Goal: Task Accomplishment & Management: Manage account settings

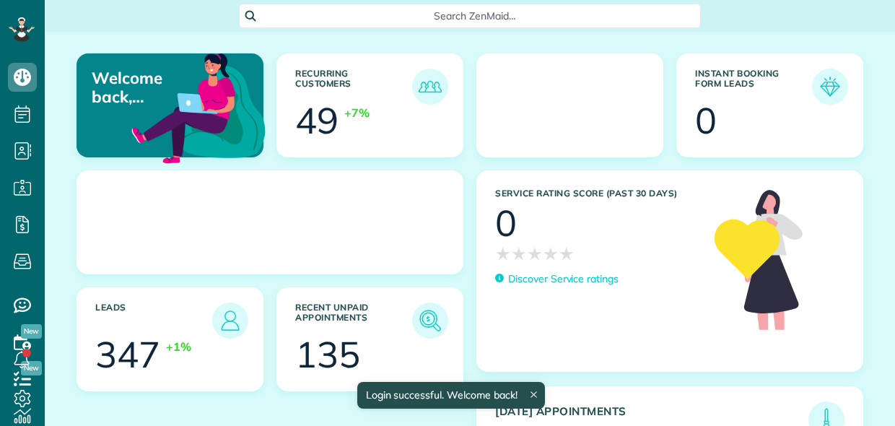
scroll to position [6, 6]
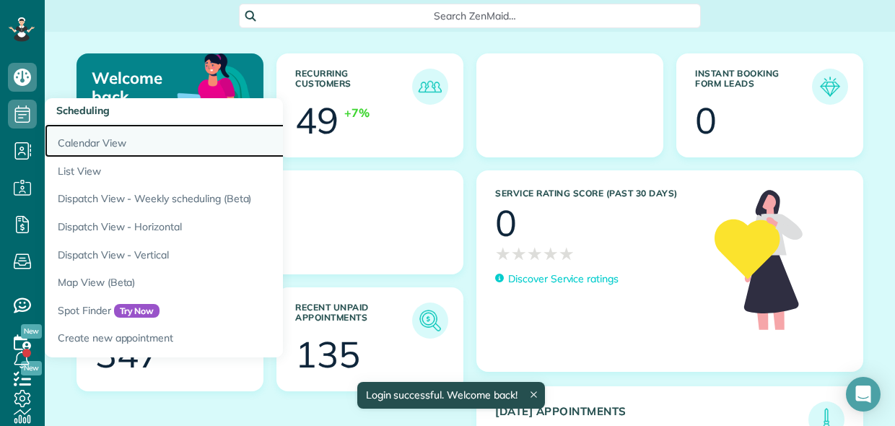
click at [66, 142] on link "Calendar View" at bounding box center [225, 140] width 361 height 33
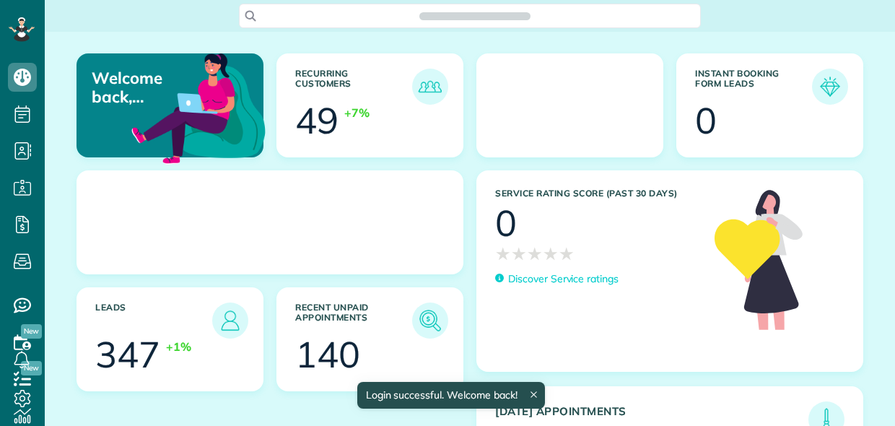
scroll to position [6, 6]
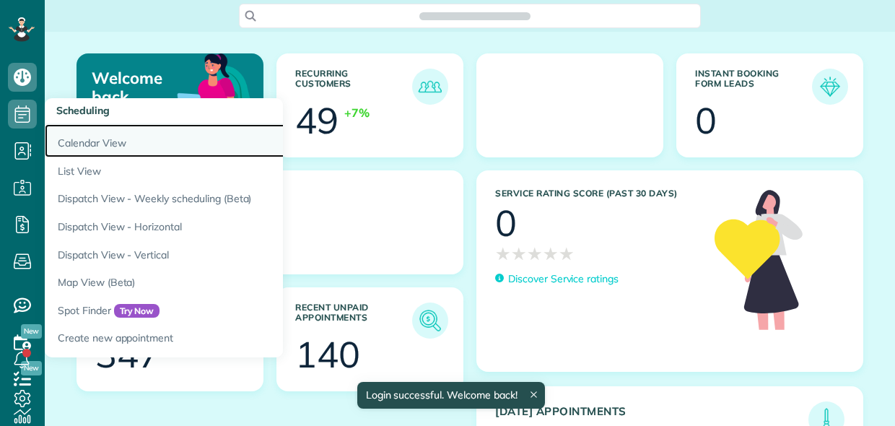
click at [69, 135] on link "Calendar View" at bounding box center [225, 140] width 361 height 33
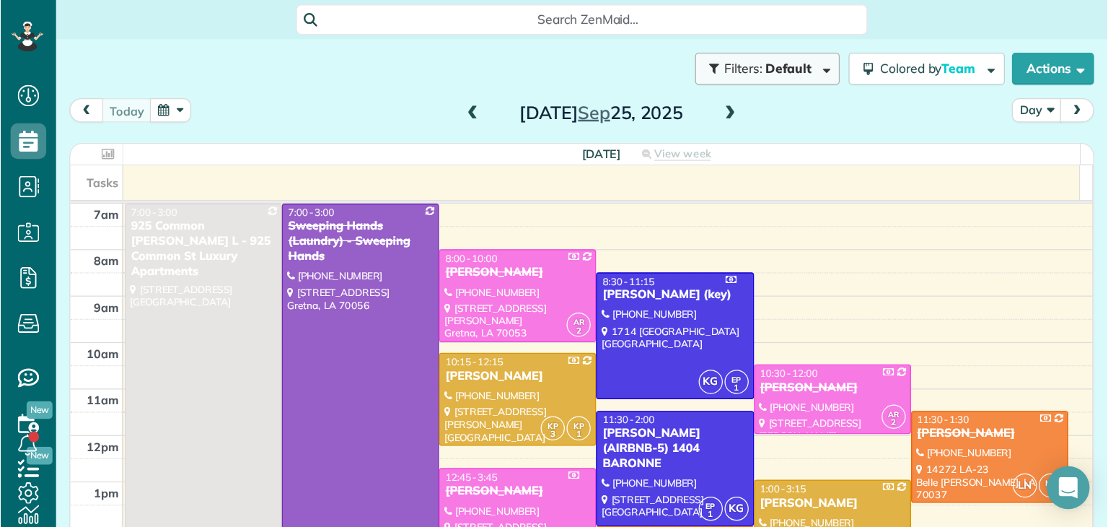
scroll to position [526, 44]
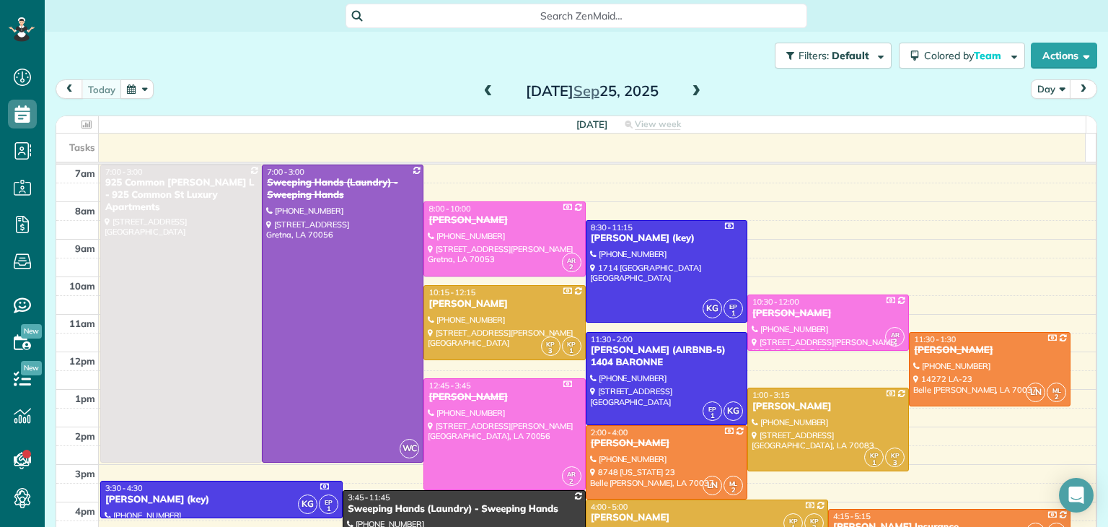
click at [138, 87] on button "button" at bounding box center [137, 88] width 33 height 19
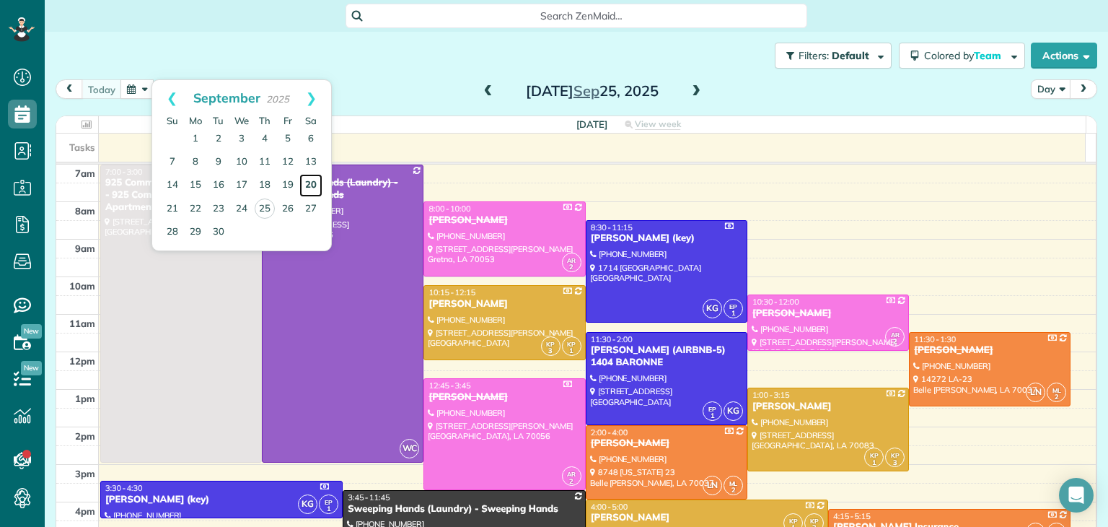
click at [307, 183] on link "20" at bounding box center [310, 185] width 23 height 23
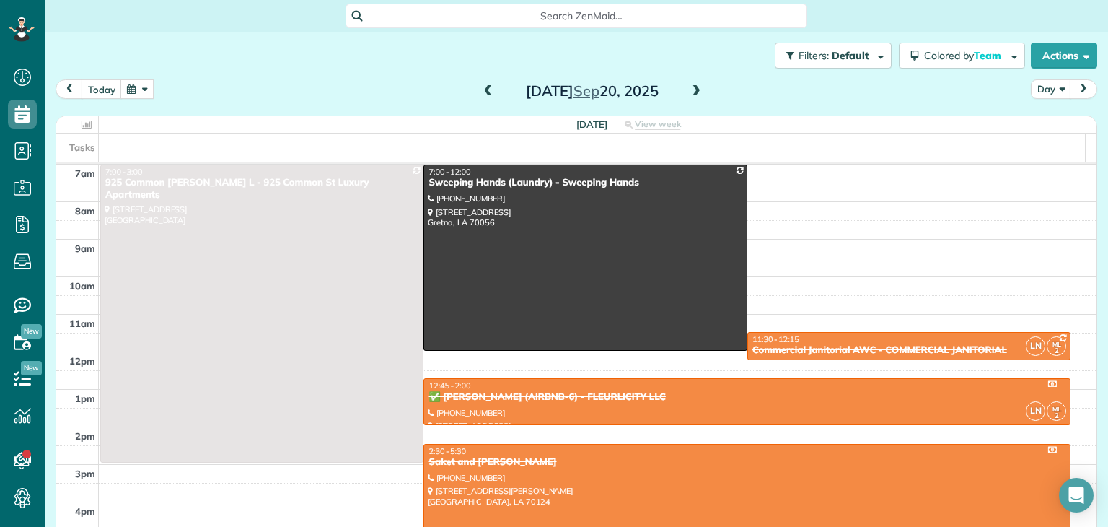
click at [699, 93] on span at bounding box center [696, 91] width 16 height 13
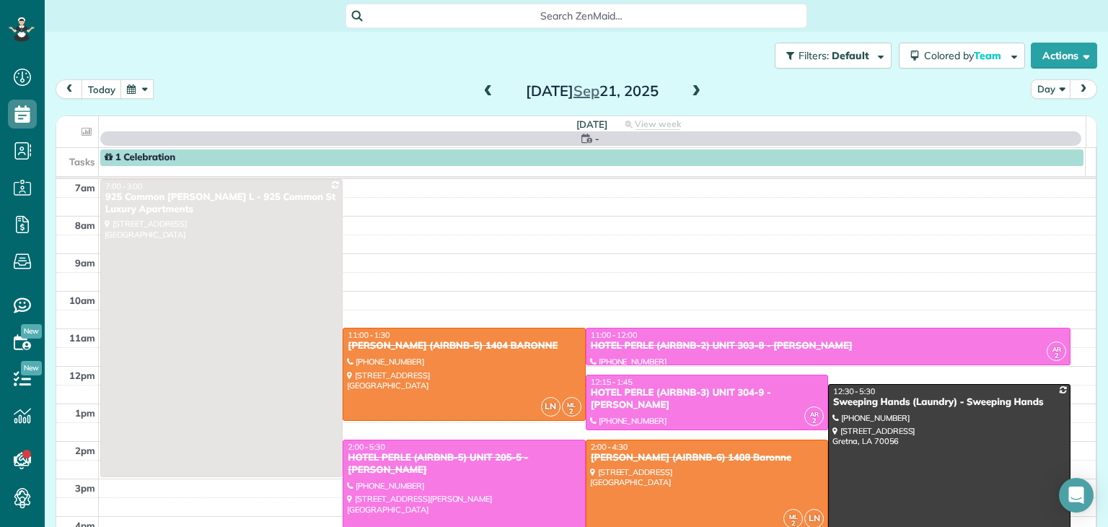
scroll to position [72, 0]
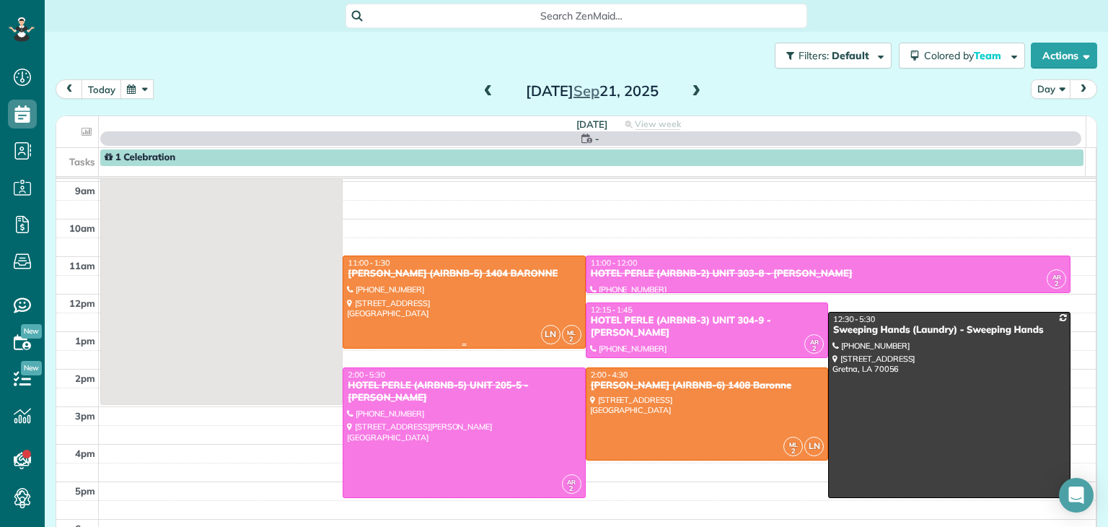
click at [442, 289] on div at bounding box center [464, 302] width 241 height 92
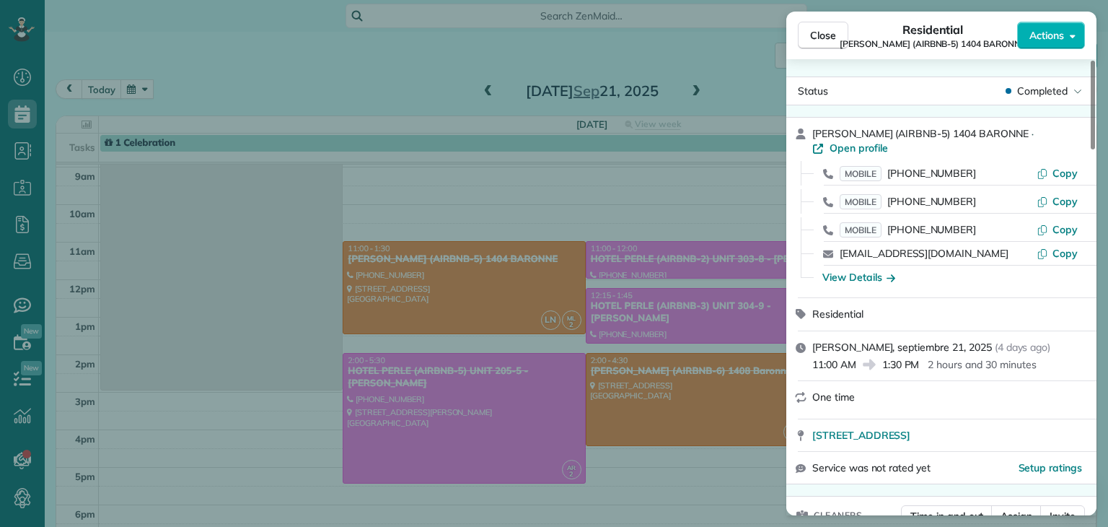
click at [622, 398] on div "Close Residential NICK BRUNO (AIRBNB-5) 1404 BARONNE Actions Status Completed N…" at bounding box center [554, 263] width 1108 height 527
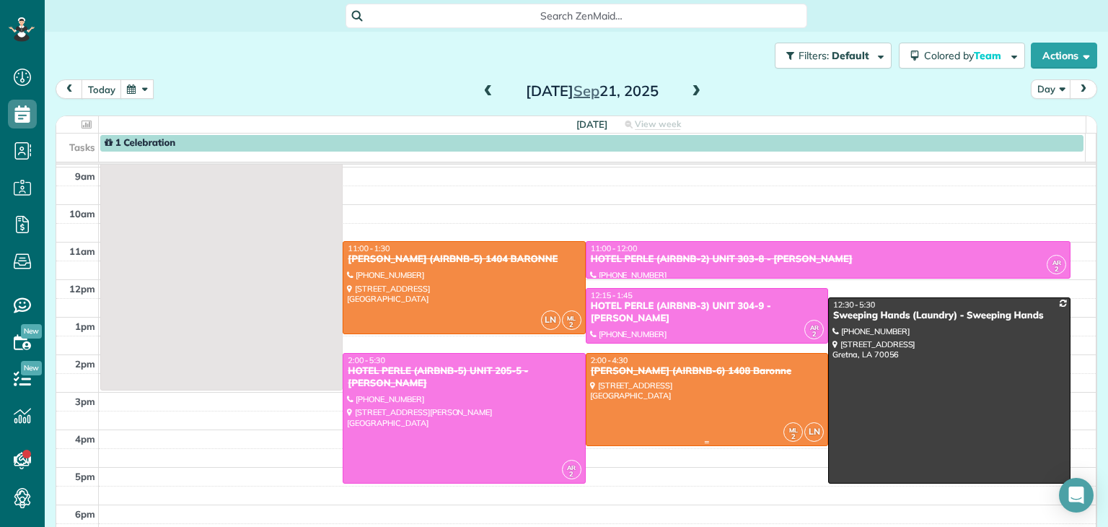
click at [647, 390] on div at bounding box center [707, 400] width 241 height 92
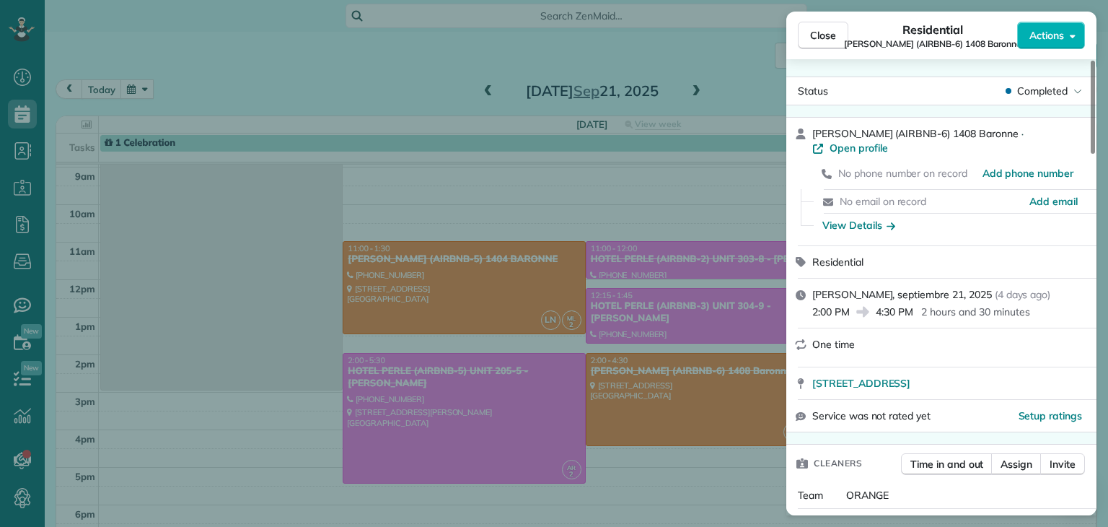
click at [583, 411] on div "Close Residential NICK BRUNO (AIRBNB-6) 1408 Baronne Actions Status Completed N…" at bounding box center [554, 263] width 1108 height 527
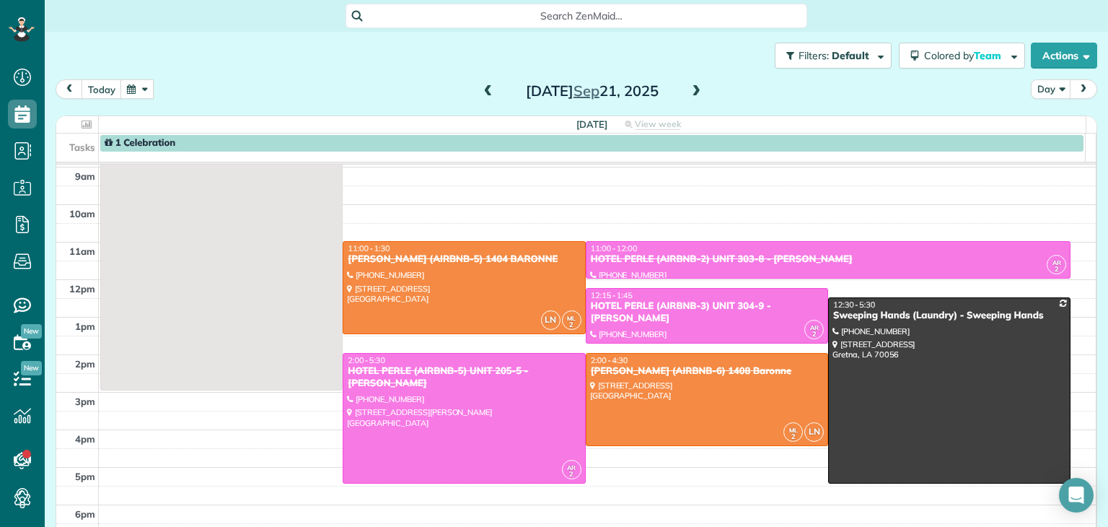
click at [693, 94] on span at bounding box center [696, 91] width 16 height 13
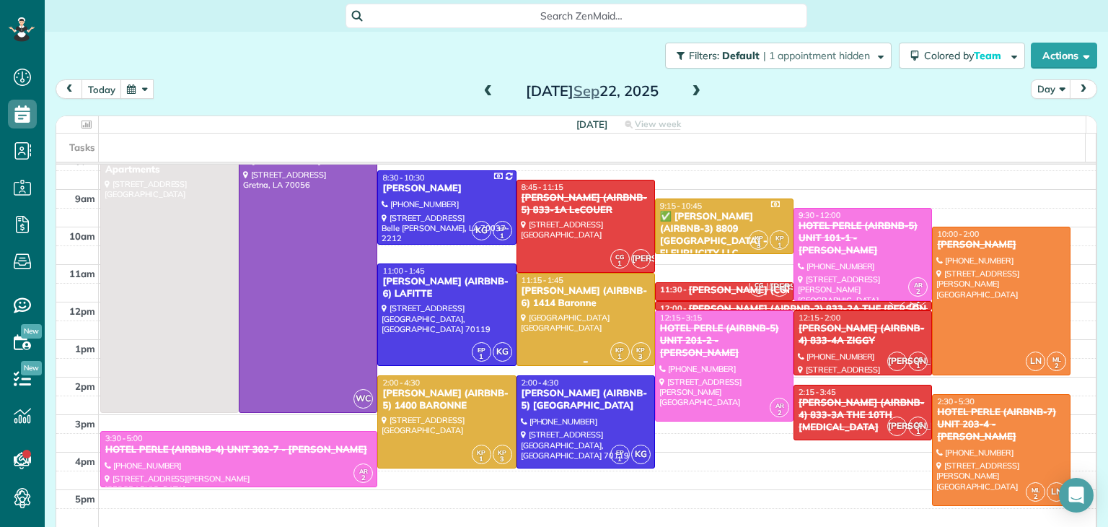
scroll to position [72, 0]
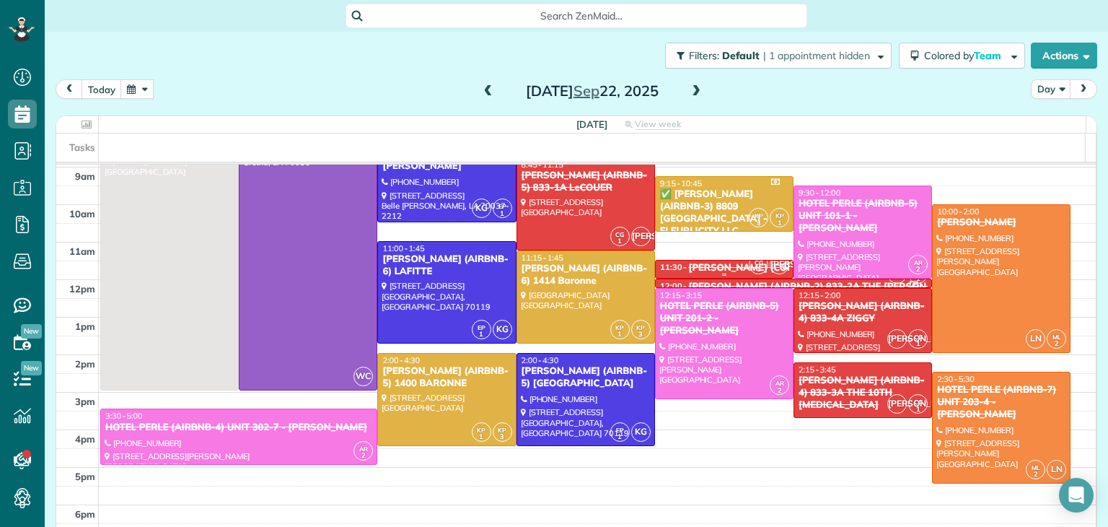
click at [712, 269] on div "NICK BRUNO (COMMON AREAS) 833 BARONNE" at bounding box center [807, 268] width 237 height 12
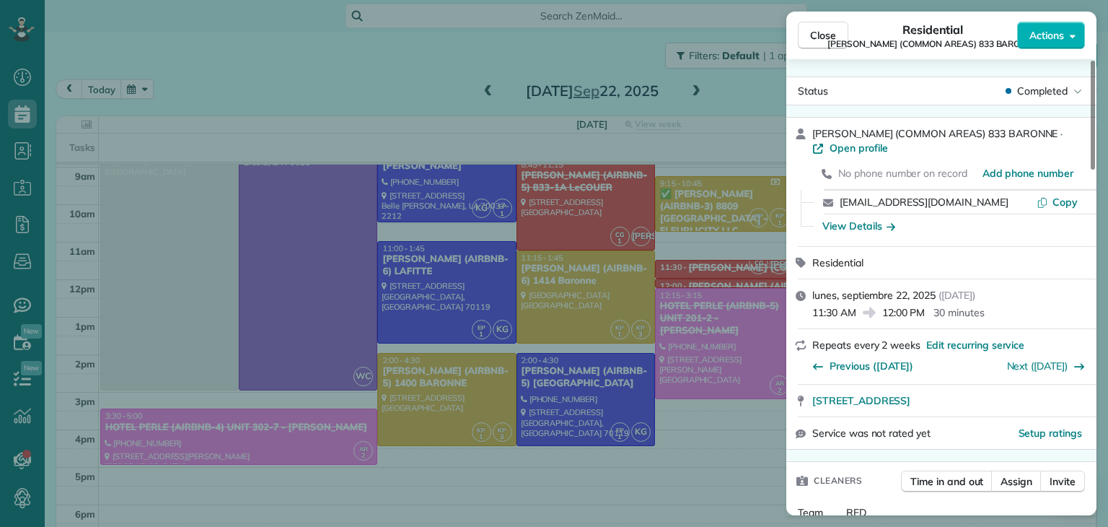
click at [533, 54] on div "Close Residential NICK BRUNO (COMMON AREAS) 833 BARONNE Actions Status Complete…" at bounding box center [554, 263] width 1108 height 527
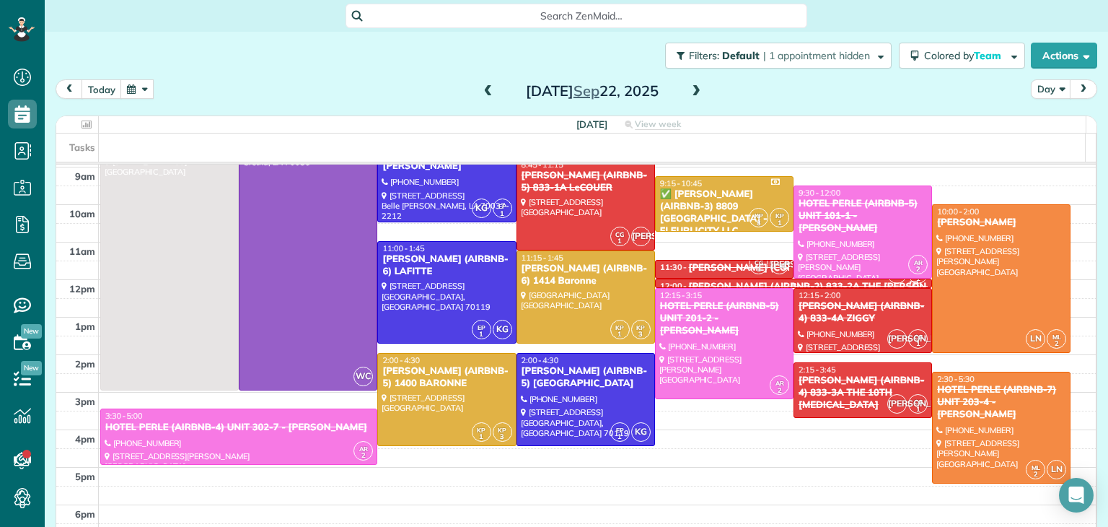
click at [818, 281] on div "NICK BRUNO (AIRBNB-2) 833-2A THE HUDSON" at bounding box center [826, 287] width 274 height 12
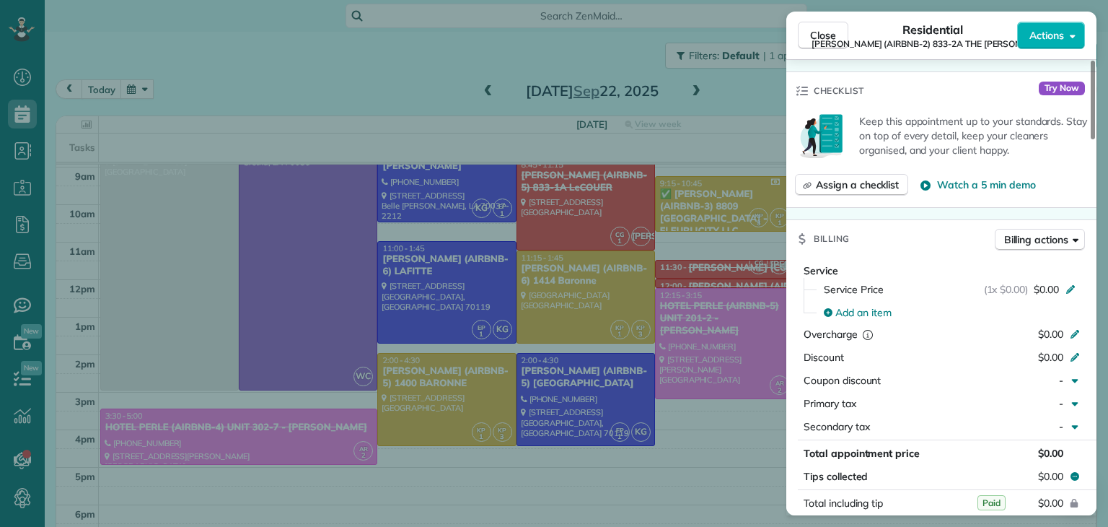
scroll to position [652, 0]
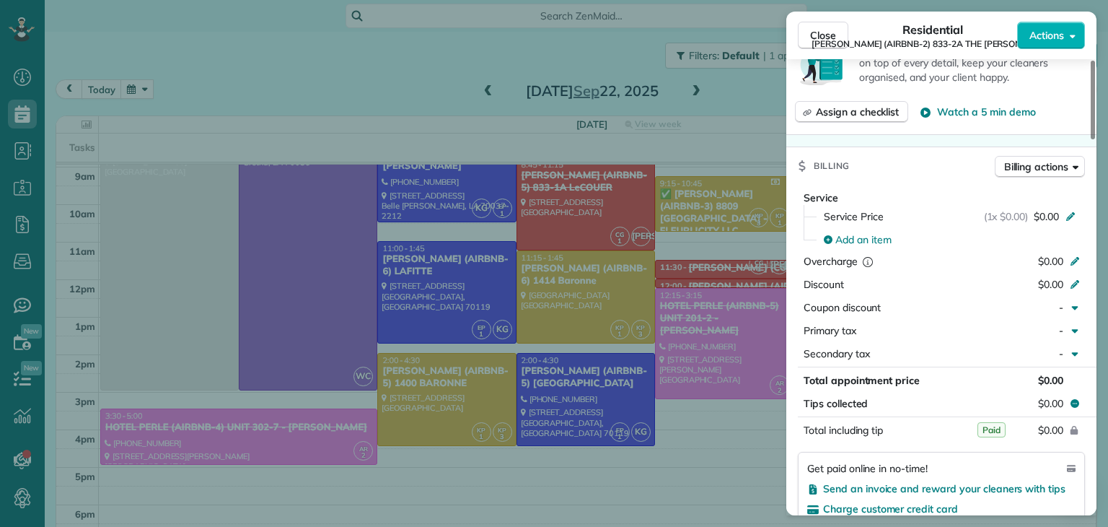
click at [554, 45] on div "Close Residential NICK BRUNO (AIRBNB-2) 833-2A THE HUDSON Actions Status Comple…" at bounding box center [554, 263] width 1108 height 527
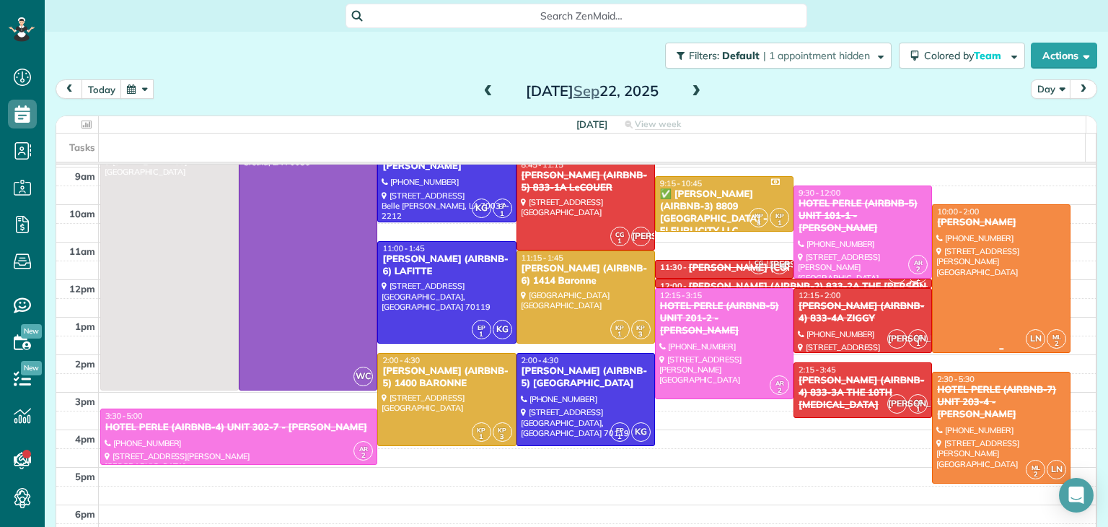
click at [959, 256] on div at bounding box center [1001, 278] width 137 height 147
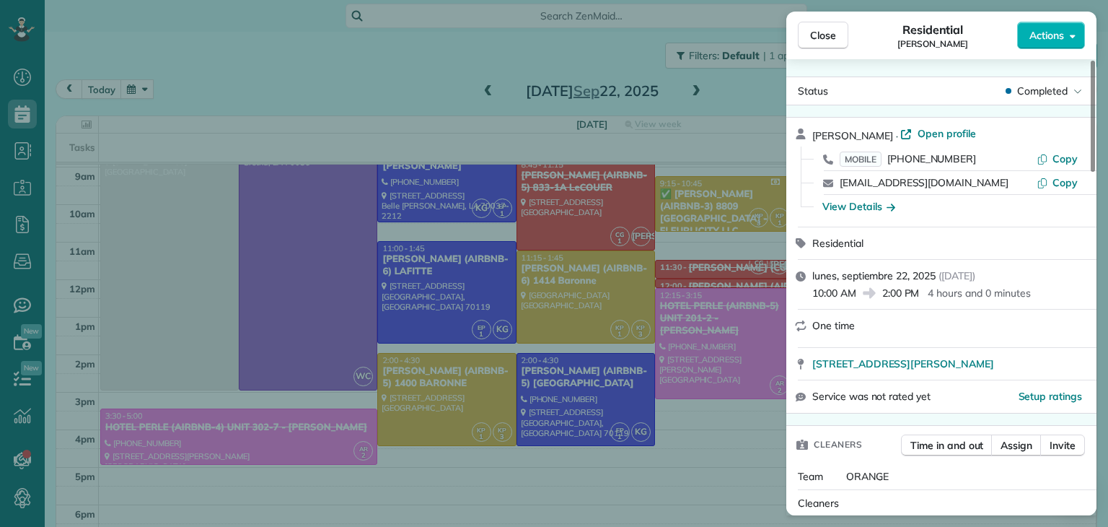
scroll to position [73, 0]
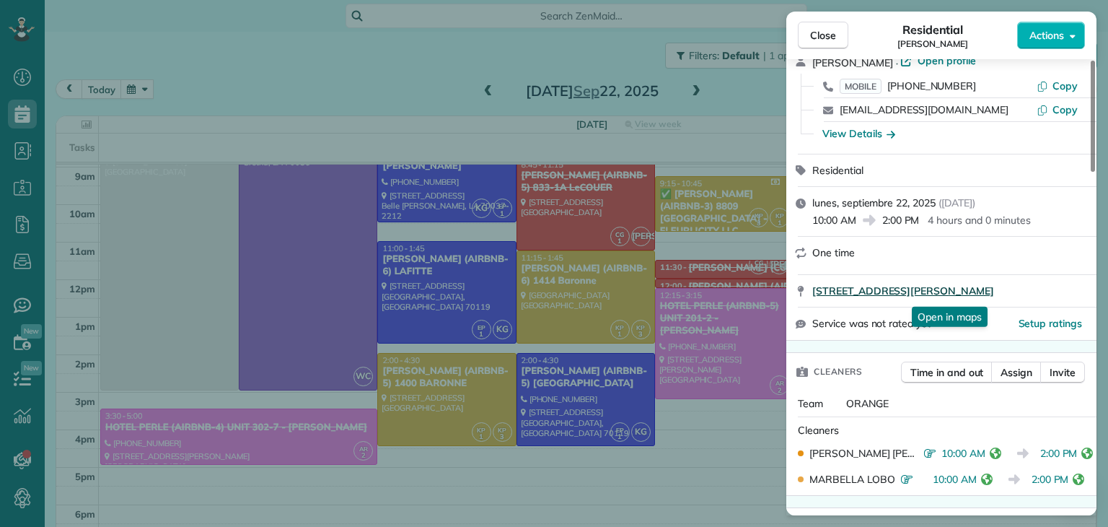
drag, startPoint x: 811, startPoint y: 301, endPoint x: 1033, endPoint y: 292, distance: 222.4
click at [1033, 292] on div "171 Torrey Pines Drive New Orleans LA 70128 Open in maps Open in maps" at bounding box center [942, 291] width 310 height 32
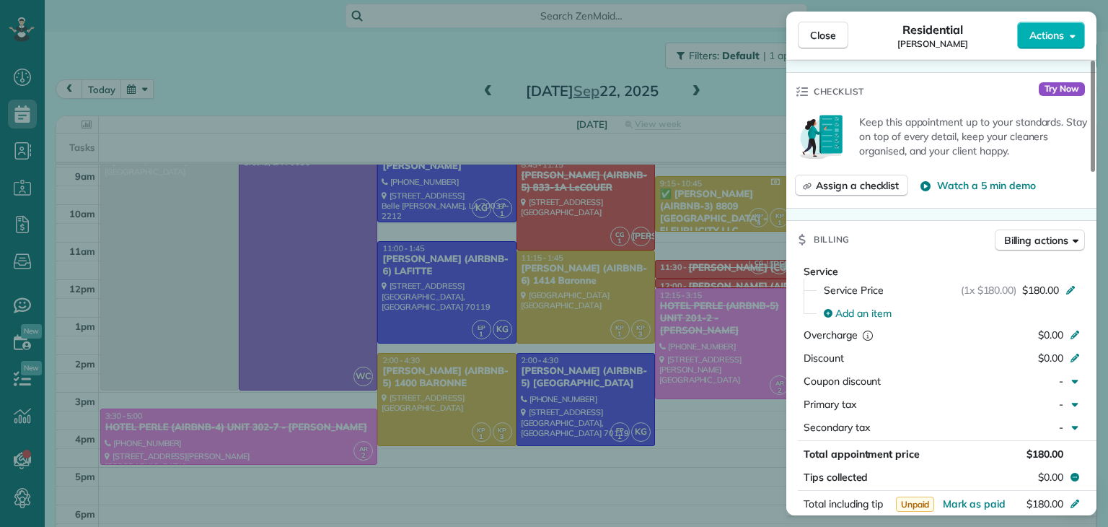
scroll to position [0, 0]
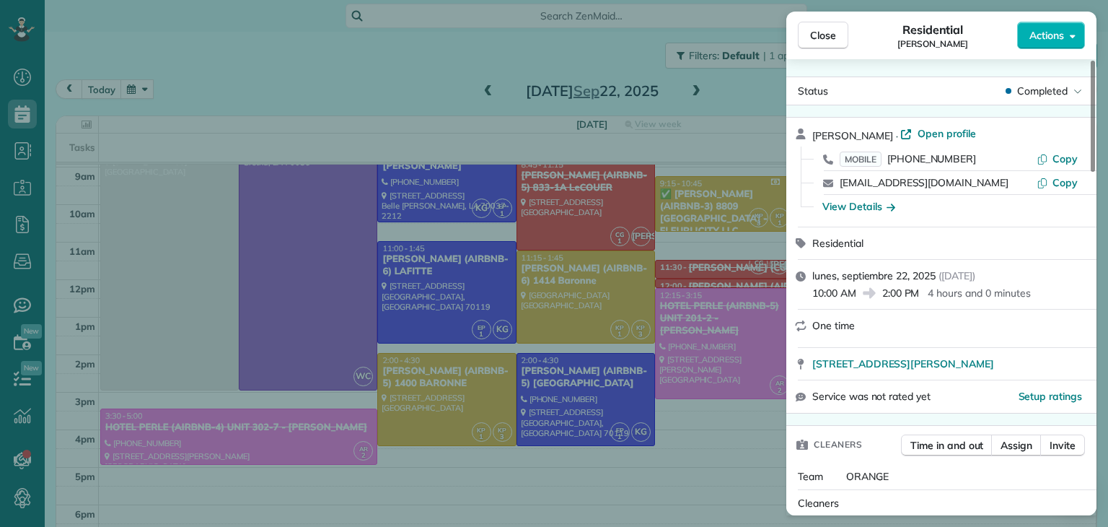
click at [581, 61] on div "Close Residential Errol Audrict Actions Status Completed Errol Audrict · Open p…" at bounding box center [554, 263] width 1108 height 527
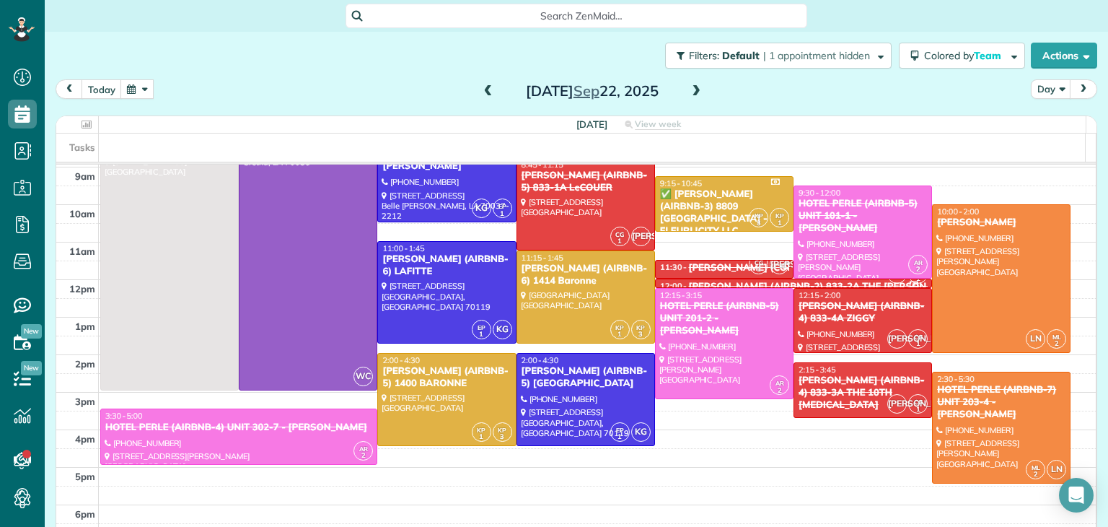
click at [692, 91] on span at bounding box center [696, 91] width 16 height 13
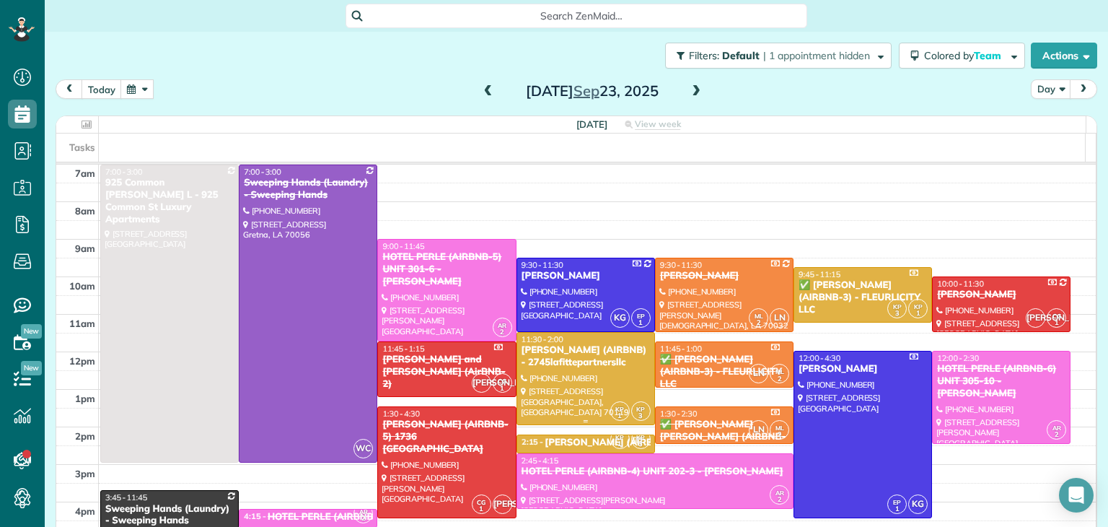
click at [582, 369] on div "MICHAEL BRUBAKER (AIRBNB) - 2745lafittepartnersllc" at bounding box center [586, 356] width 130 height 25
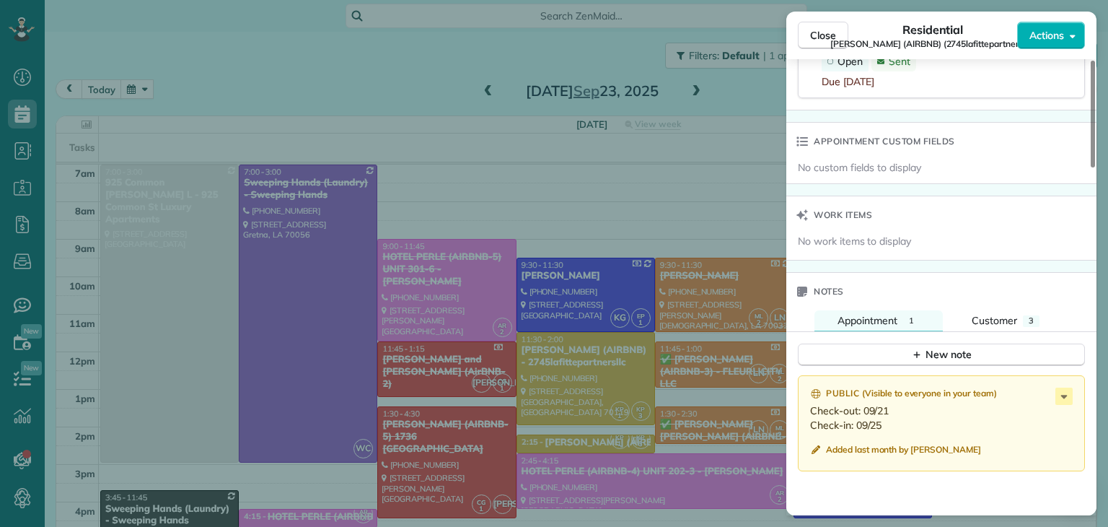
scroll to position [1091, 0]
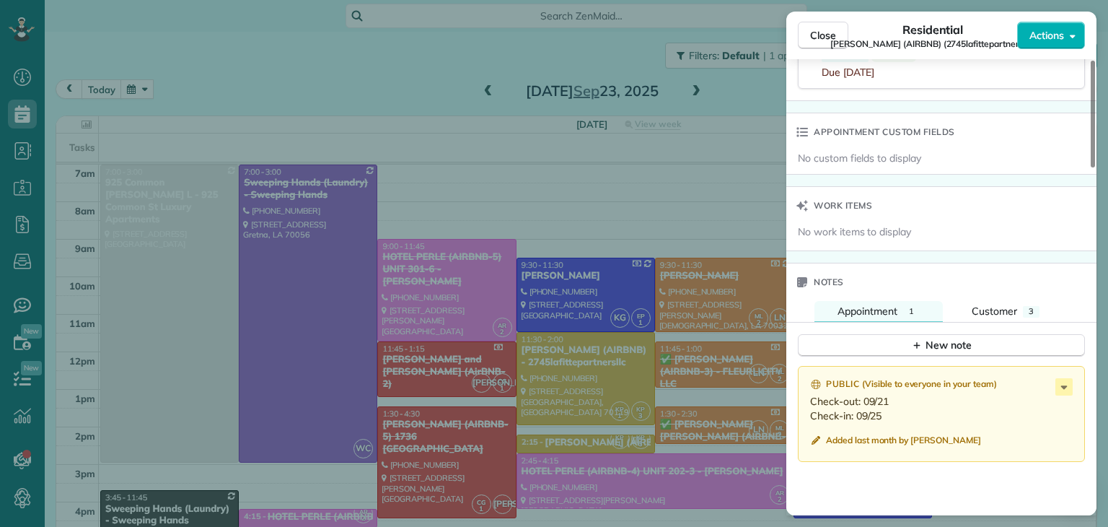
click at [551, 190] on div "Close Residential MICHAEL BRUBAKER (AIRBNB) (2745lafittepartnersllc) Actions St…" at bounding box center [554, 263] width 1108 height 527
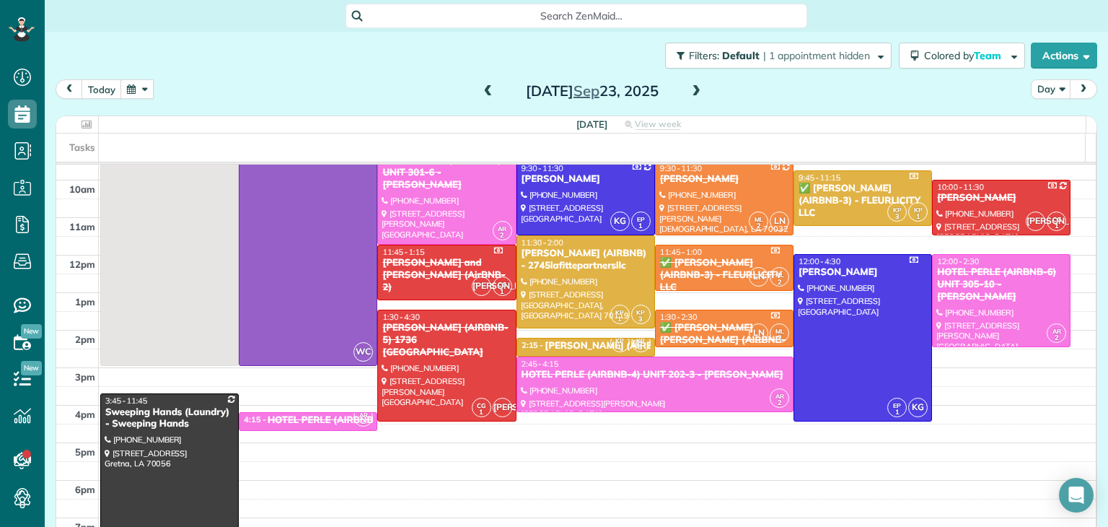
scroll to position [72, 0]
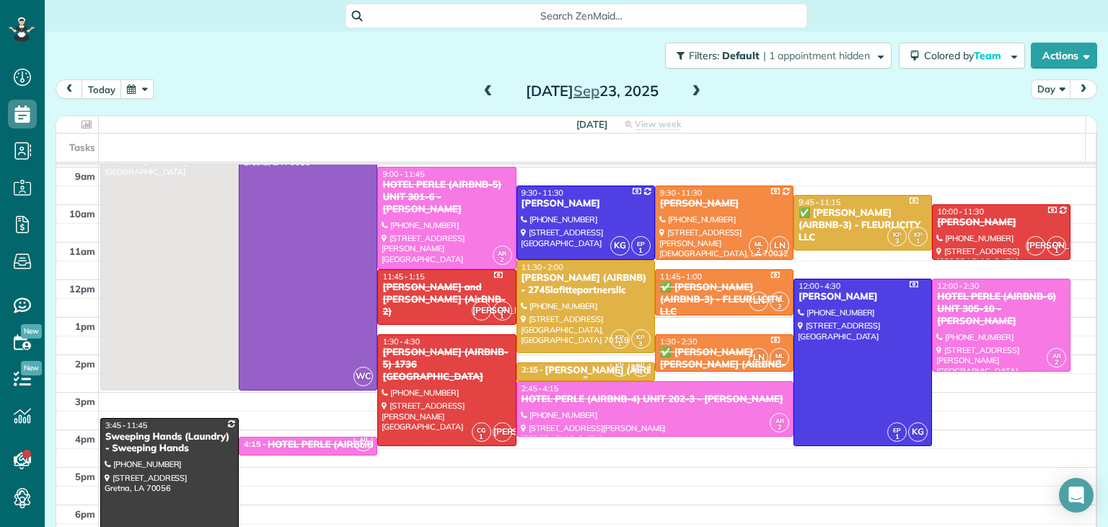
click at [573, 365] on div "NICK BRUNO (AIRBNB-5) TOULOUSE" at bounding box center [664, 370] width 238 height 12
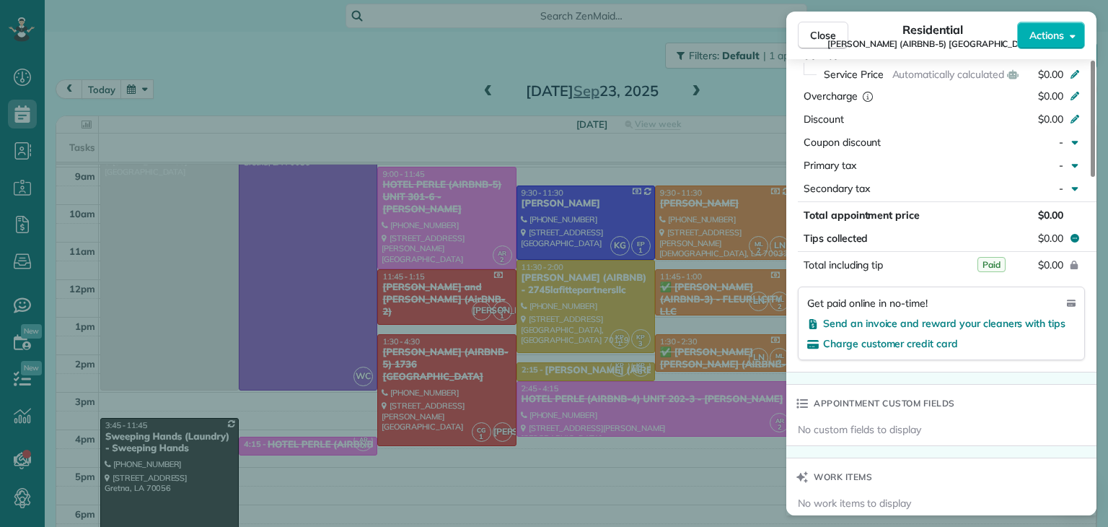
scroll to position [800, 0]
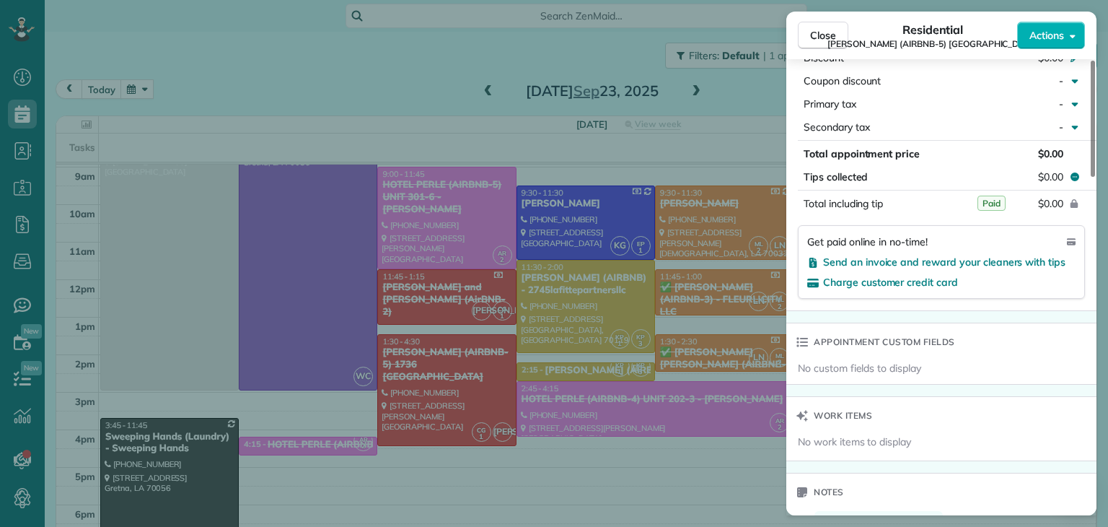
click at [612, 271] on div "Close Residential NICK BRUNO (AIRBNB-5) TOULOUSE Actions Status Active NICK BRU…" at bounding box center [554, 263] width 1108 height 527
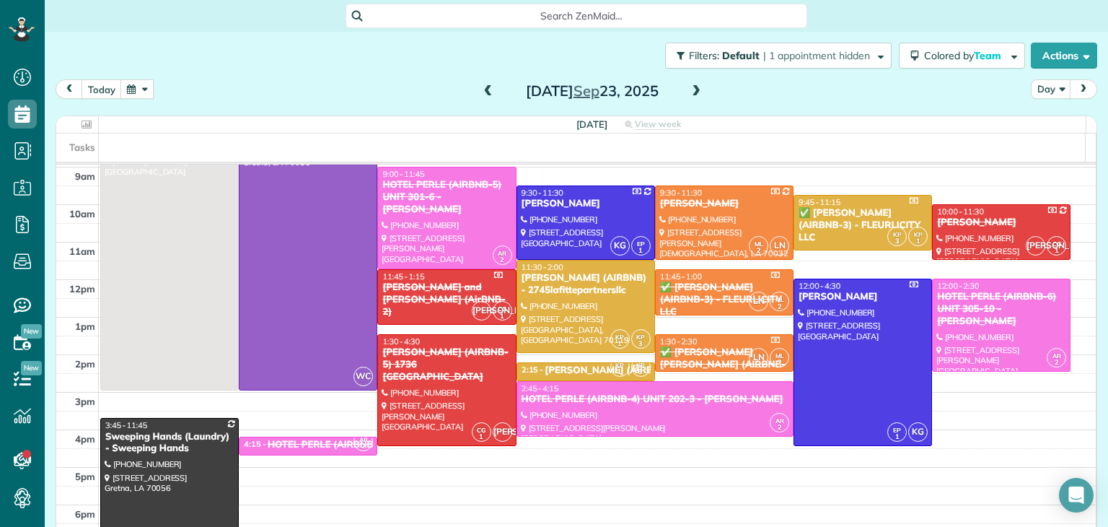
click at [695, 87] on span at bounding box center [696, 91] width 16 height 13
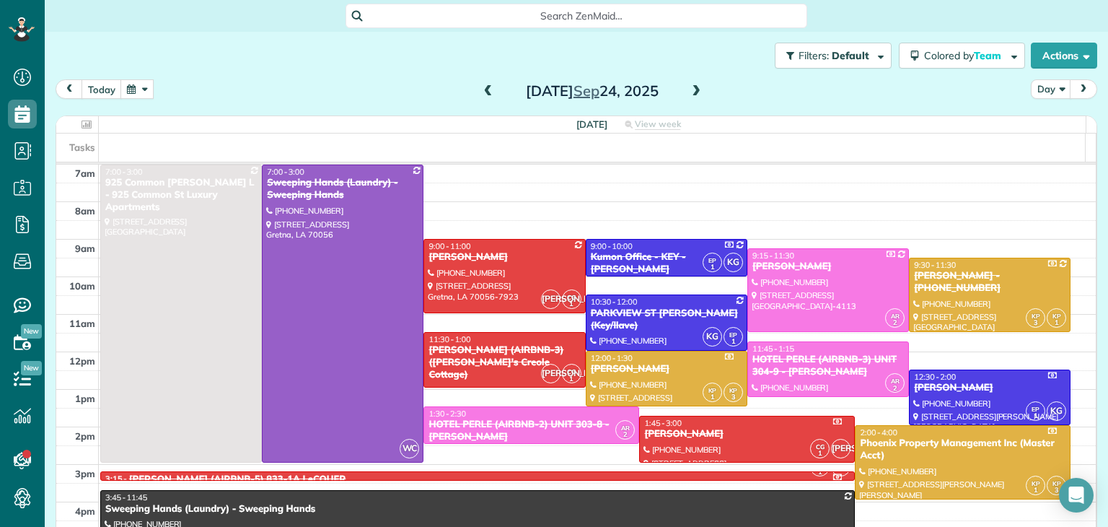
click at [695, 88] on span at bounding box center [696, 91] width 16 height 13
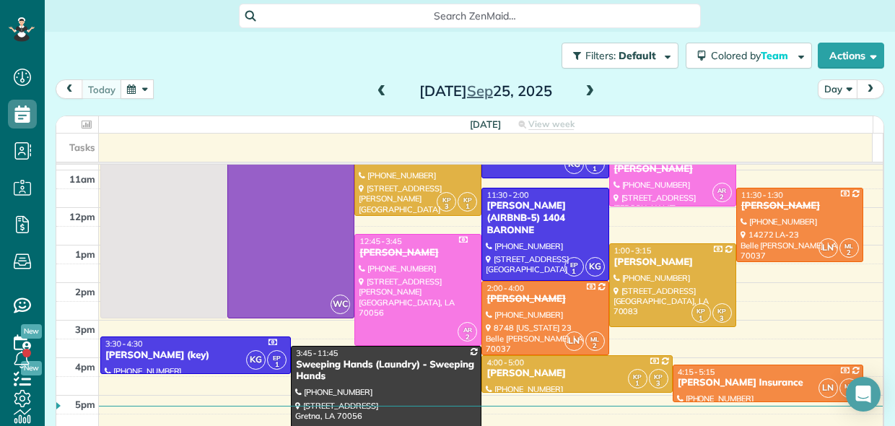
scroll to position [426, 44]
click at [881, 196] on div "Filters: Default | 1 appointment hidden Colored by Team Color by Cleaner Color …" at bounding box center [470, 214] width 850 height 365
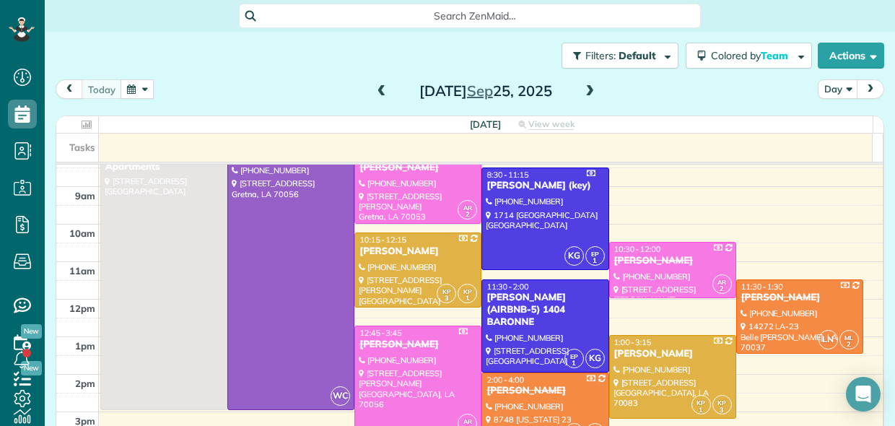
scroll to position [0, 0]
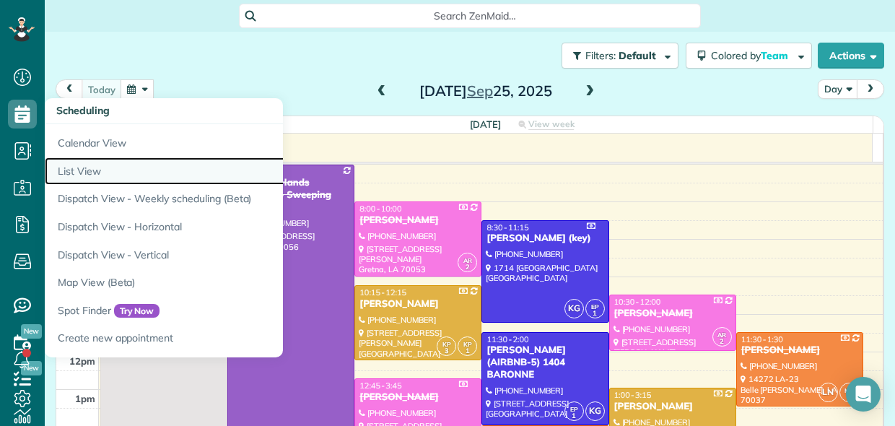
click at [82, 167] on link "List View" at bounding box center [225, 171] width 361 height 28
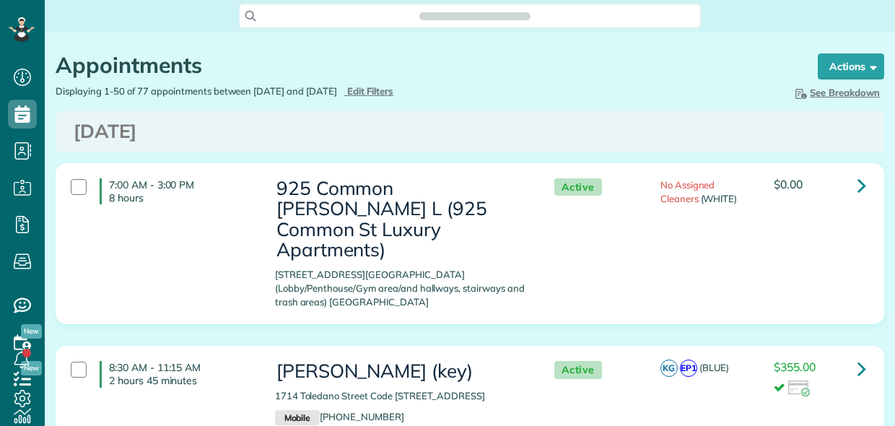
scroll to position [6, 6]
type input "**********"
click at [394, 91] on span "Edit Filters" at bounding box center [370, 91] width 47 height 12
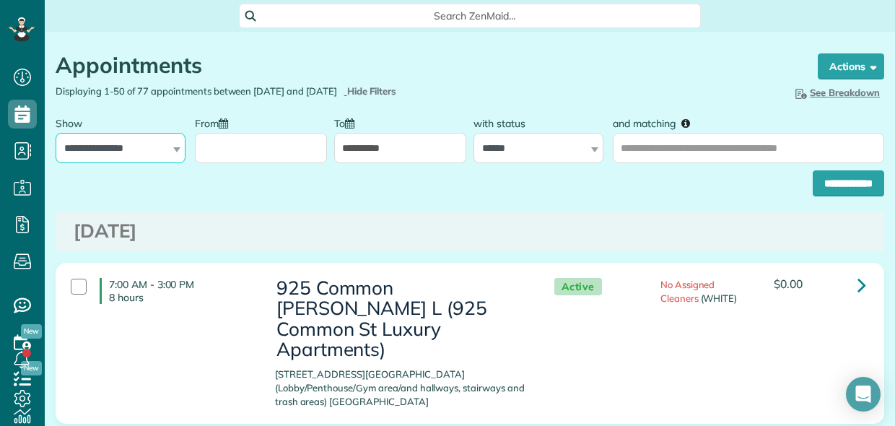
click at [102, 155] on select "**********" at bounding box center [121, 148] width 130 height 30
select select "**********"
click at [56, 133] on select "**********" at bounding box center [121, 148] width 130 height 30
click at [533, 376] on div "7:00 AM - 3:00 PM 8 hours 925 Common Melissa L (925 Common St Luxury Apartments…" at bounding box center [468, 344] width 816 height 146
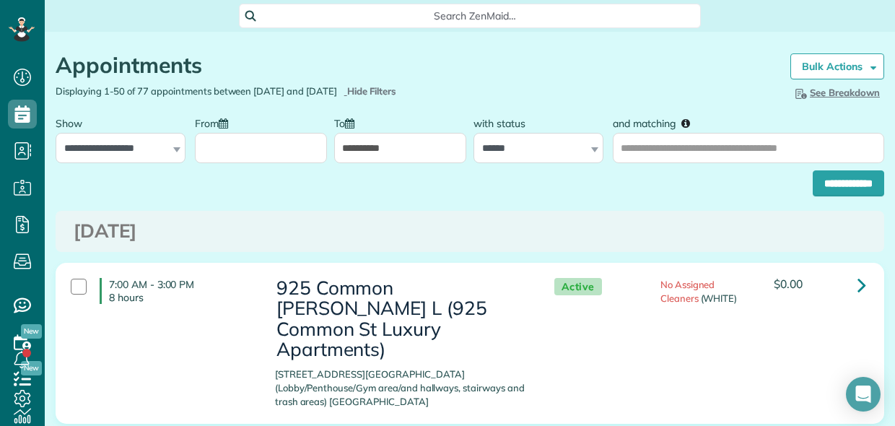
click at [272, 150] on input "From" at bounding box center [261, 148] width 132 height 30
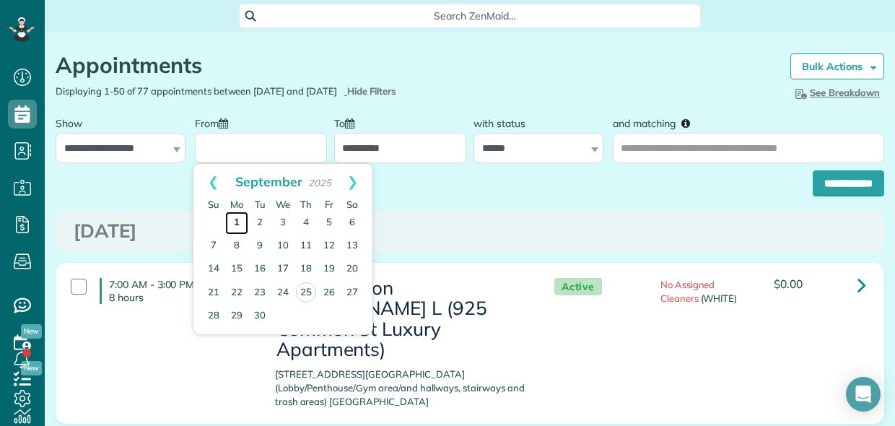
click at [237, 217] on link "1" at bounding box center [236, 222] width 23 height 23
type input "**********"
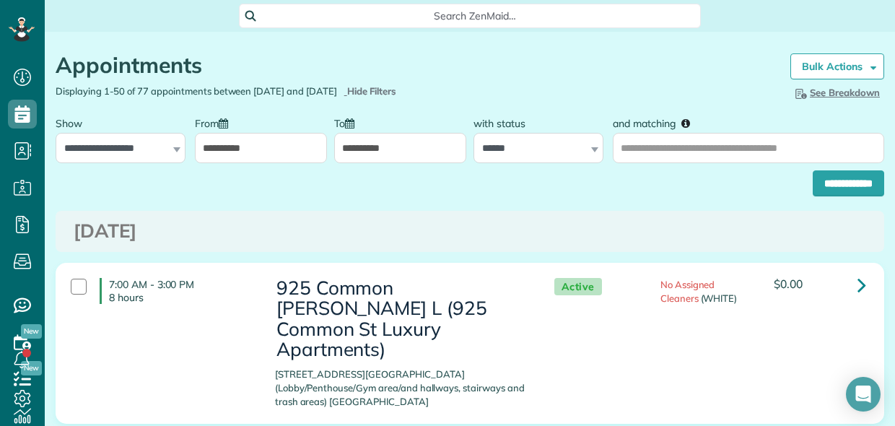
click at [371, 155] on input "**********" at bounding box center [400, 148] width 132 height 30
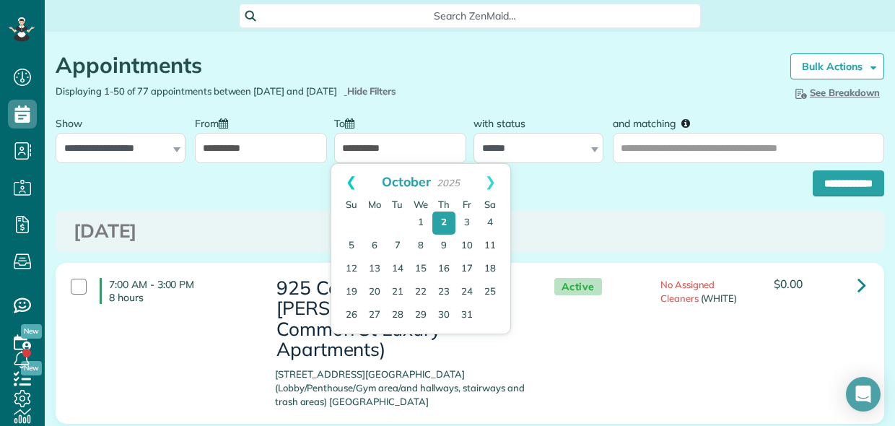
click at [351, 178] on link "Prev" at bounding box center [351, 182] width 40 height 36
click at [399, 315] on link "30" at bounding box center [397, 316] width 23 height 23
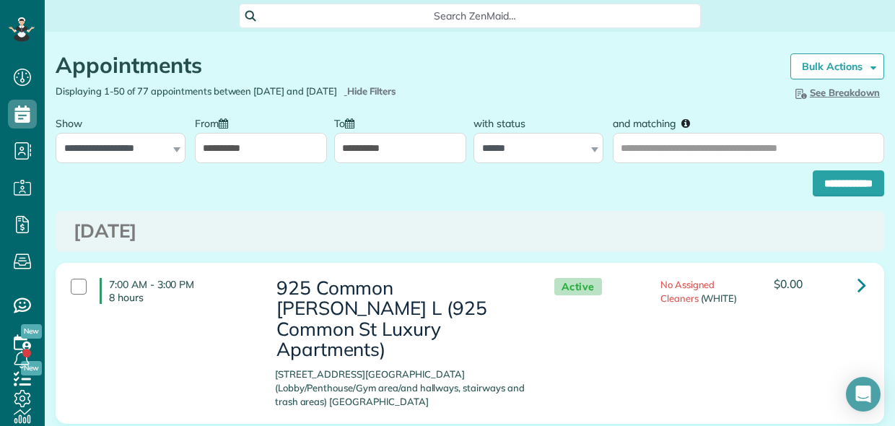
click at [377, 144] on input "**********" at bounding box center [400, 148] width 132 height 30
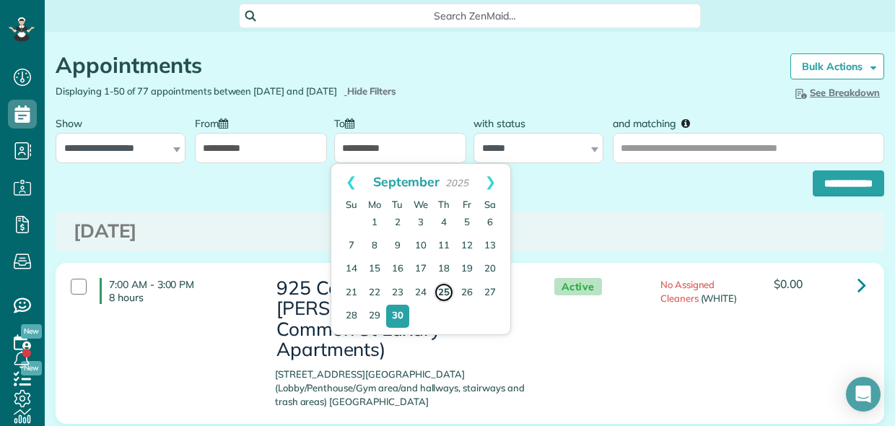
click at [442, 289] on link "25" at bounding box center [444, 292] width 20 height 20
type input "**********"
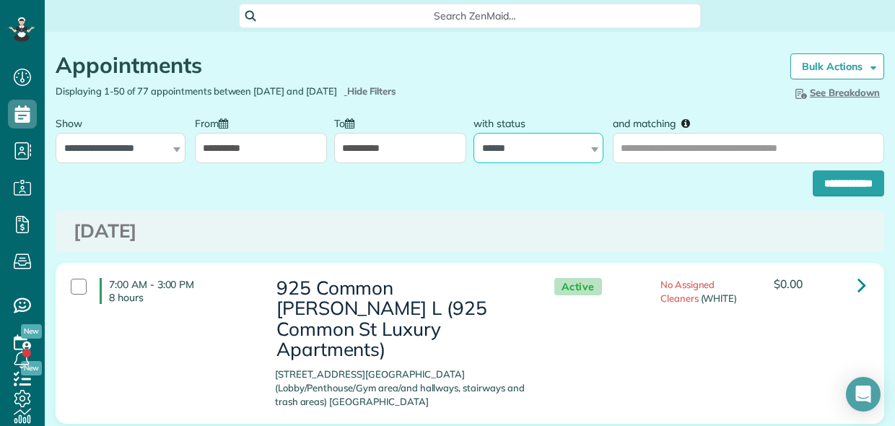
click at [527, 141] on select "**********" at bounding box center [538, 148] width 130 height 30
select select
click at [473, 133] on select "**********" at bounding box center [538, 148] width 130 height 30
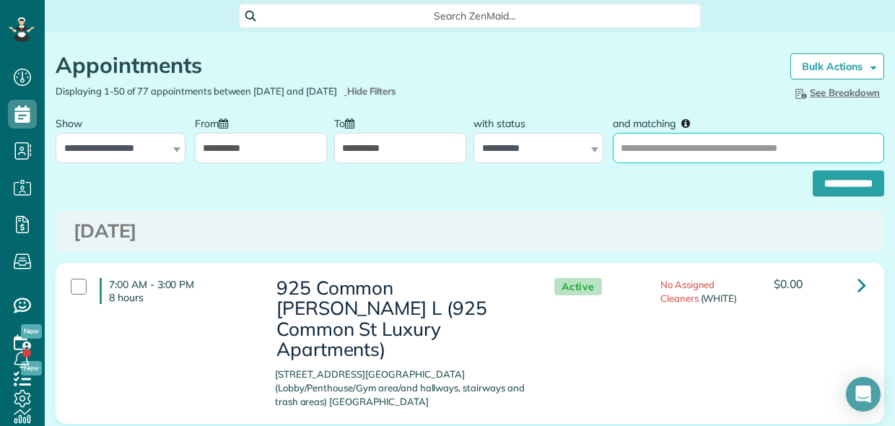
click at [667, 145] on input "and matching" at bounding box center [748, 148] width 271 height 30
type input "********"
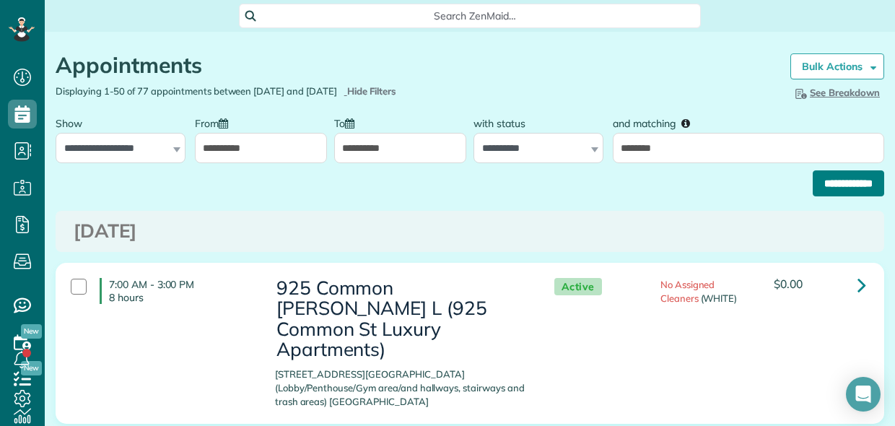
click at [813, 185] on input "**********" at bounding box center [848, 183] width 71 height 26
